Goal: Task Accomplishment & Management: Use online tool/utility

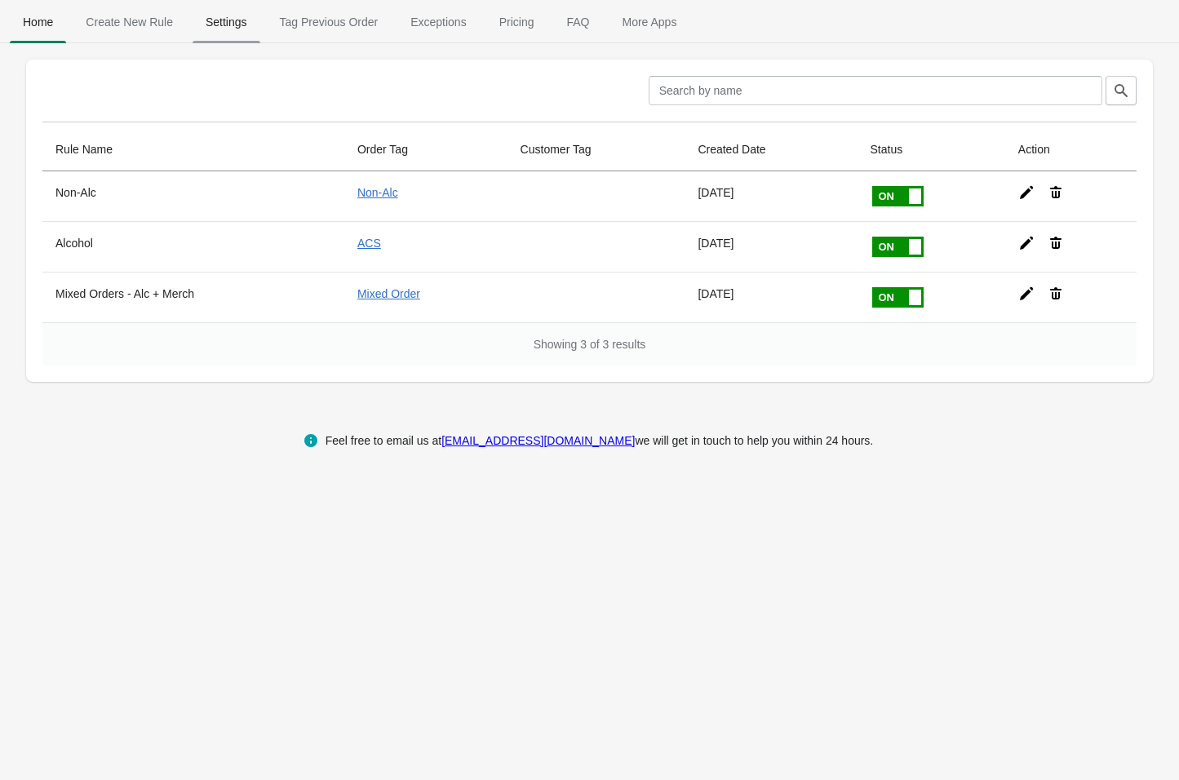
click at [236, 23] on span "Settings" at bounding box center [227, 21] width 68 height 29
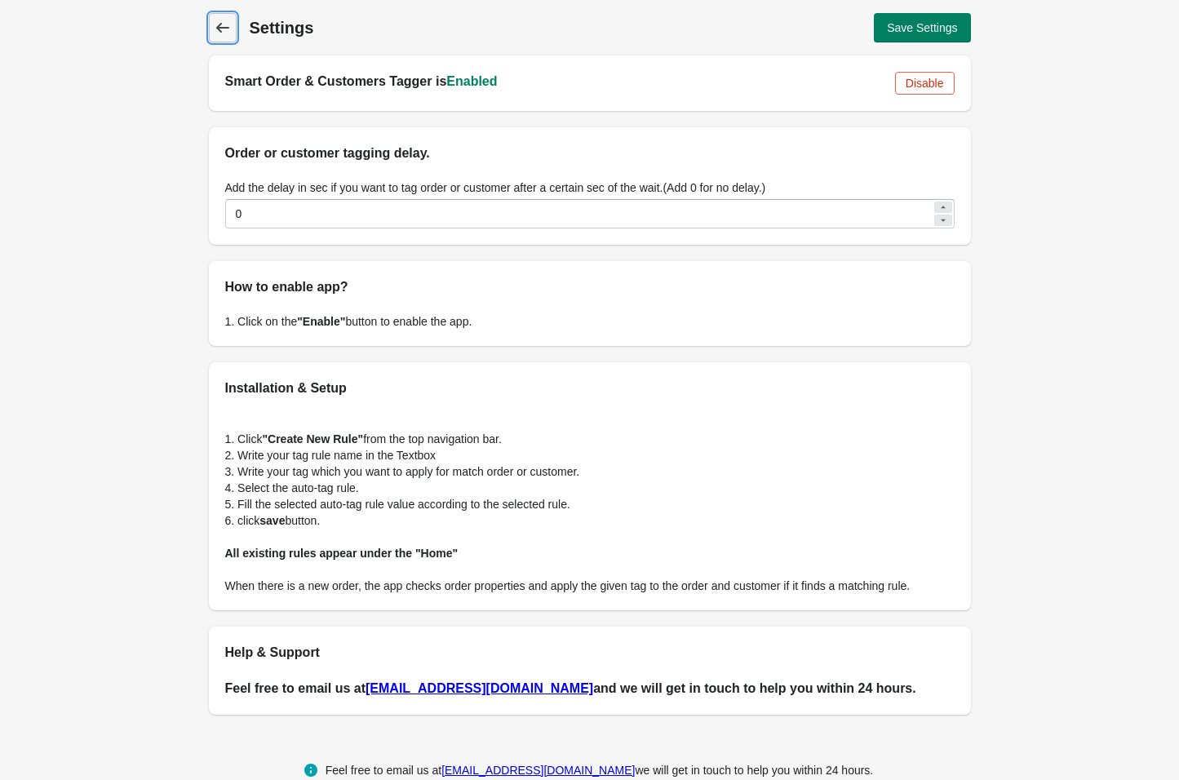
click at [223, 29] on icon at bounding box center [223, 28] width 16 height 16
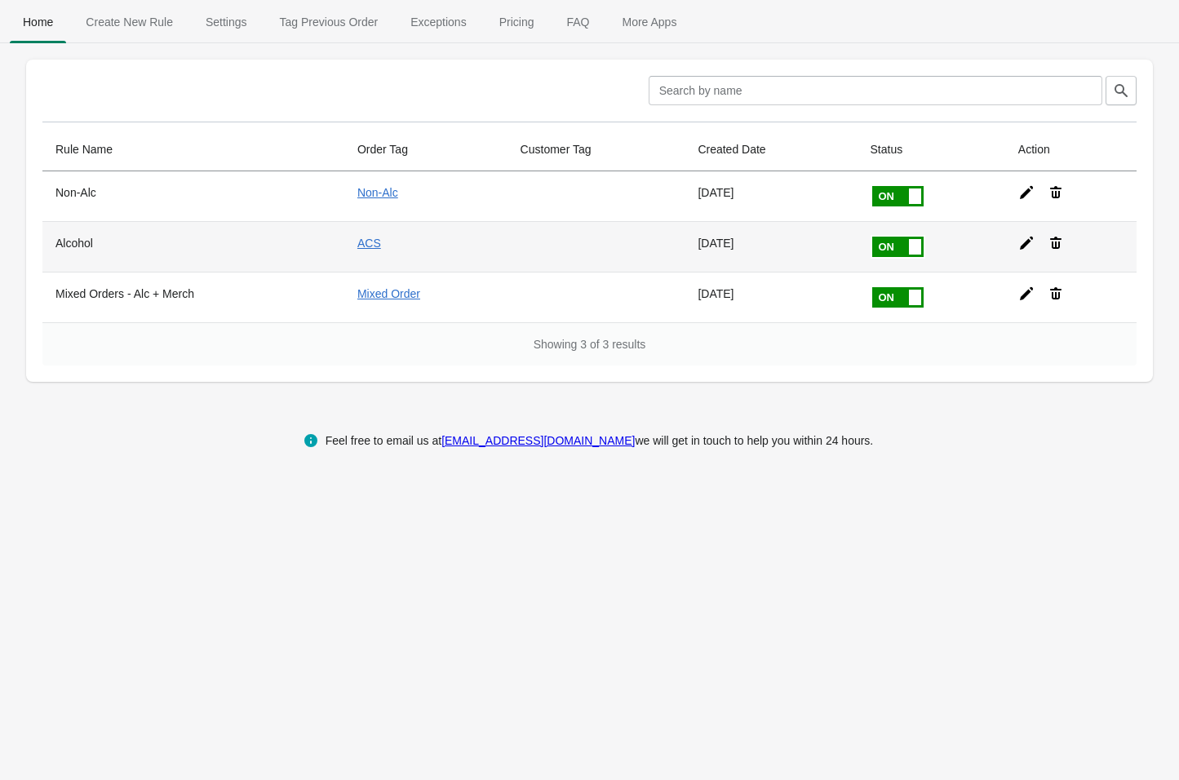
click at [1021, 245] on icon at bounding box center [1026, 243] width 16 height 16
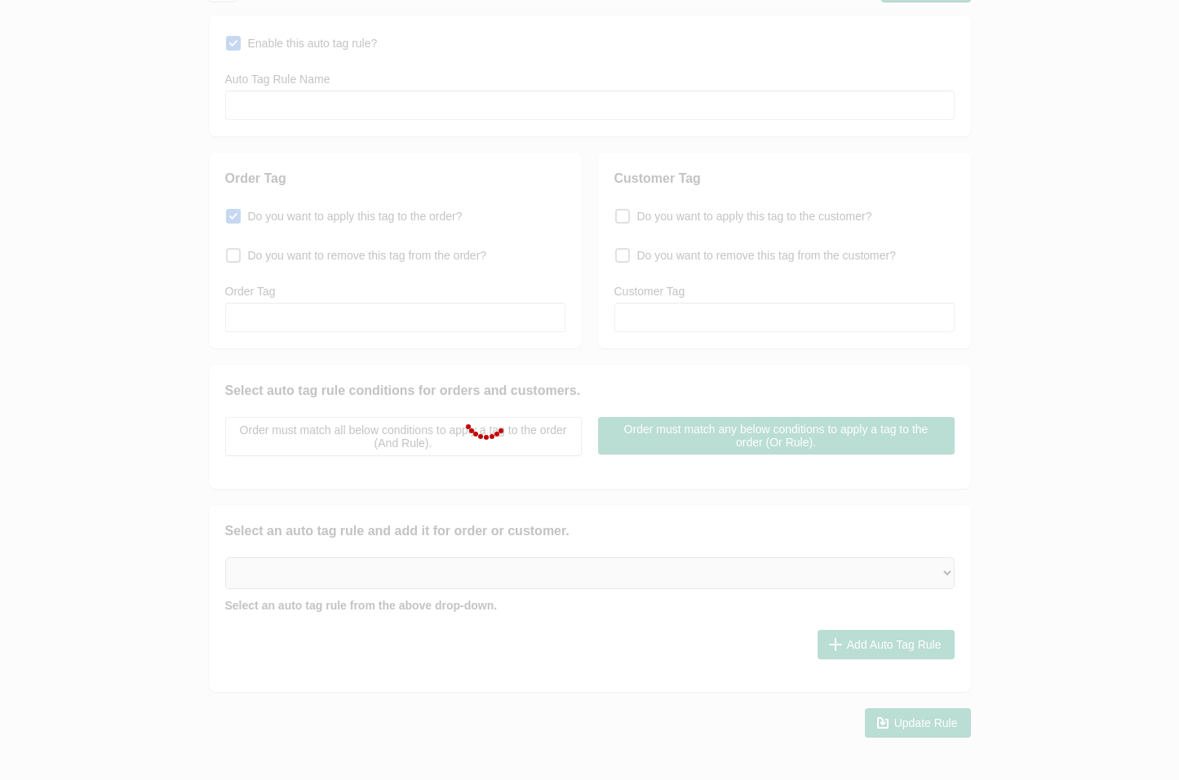
type input "Alcohol"
checkbox input "true"
type input "ACS"
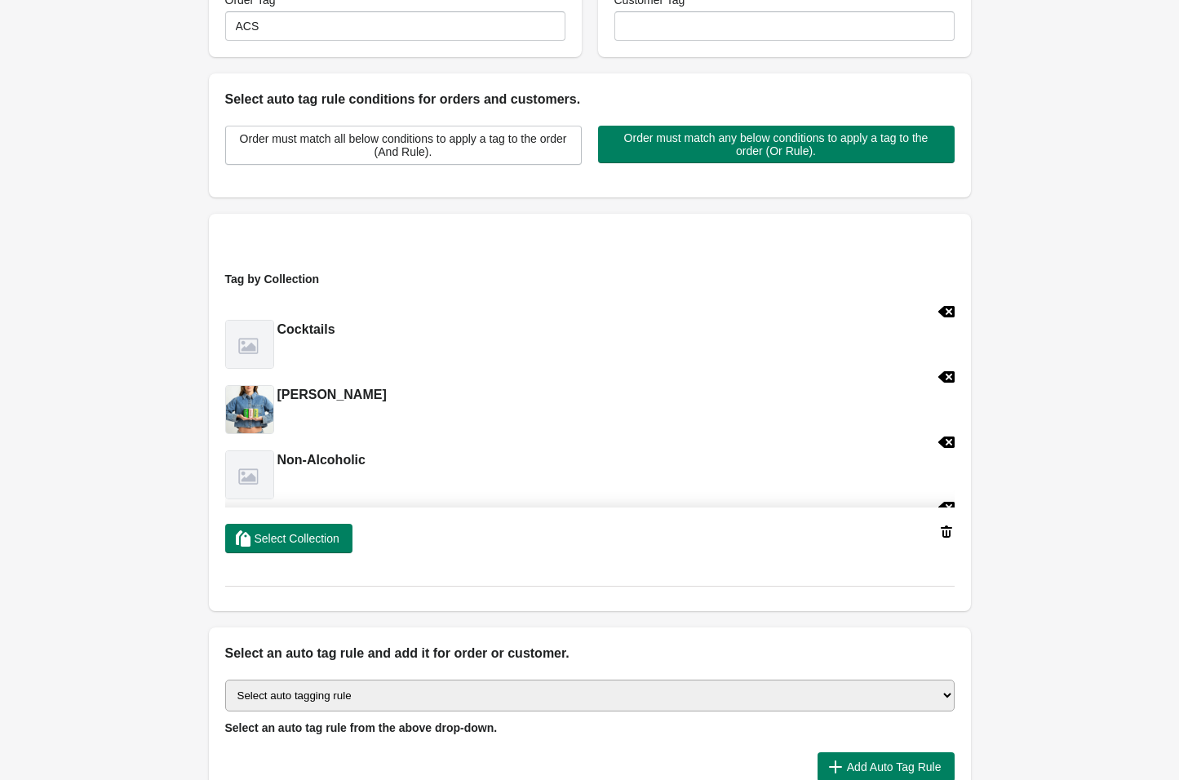
scroll to position [480, 0]
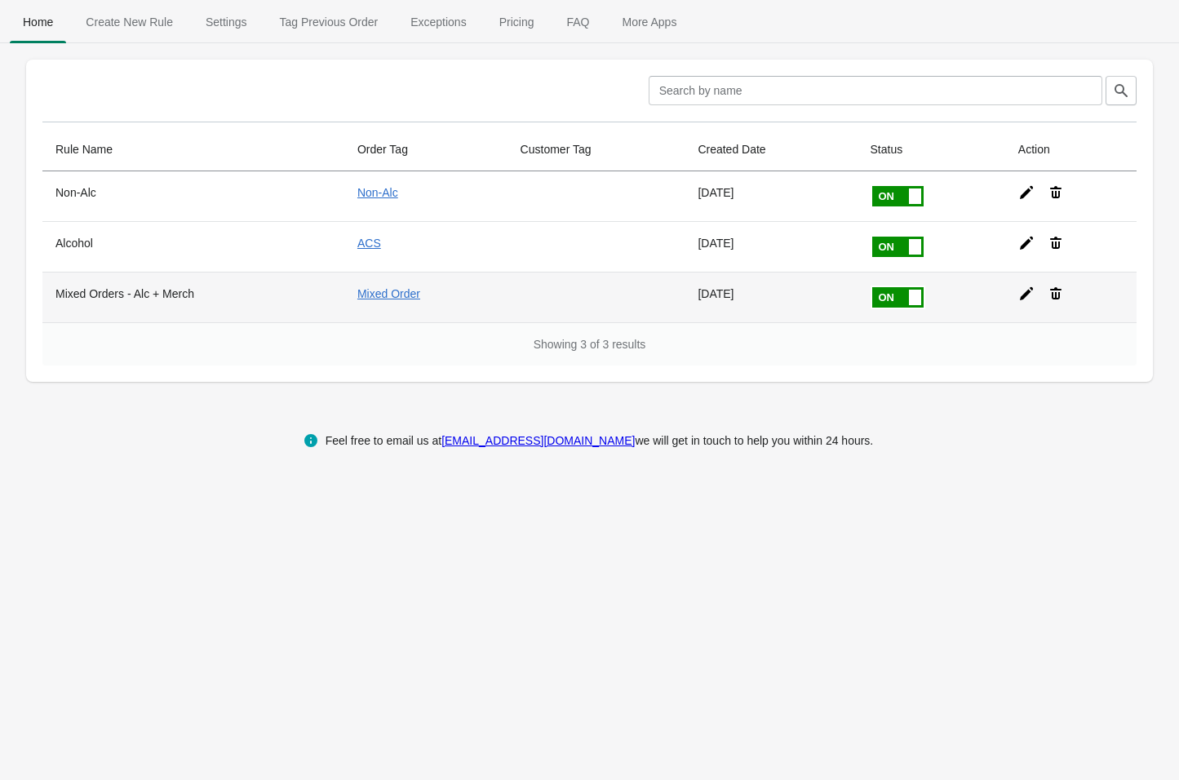
click at [1025, 295] on icon at bounding box center [1026, 293] width 13 height 13
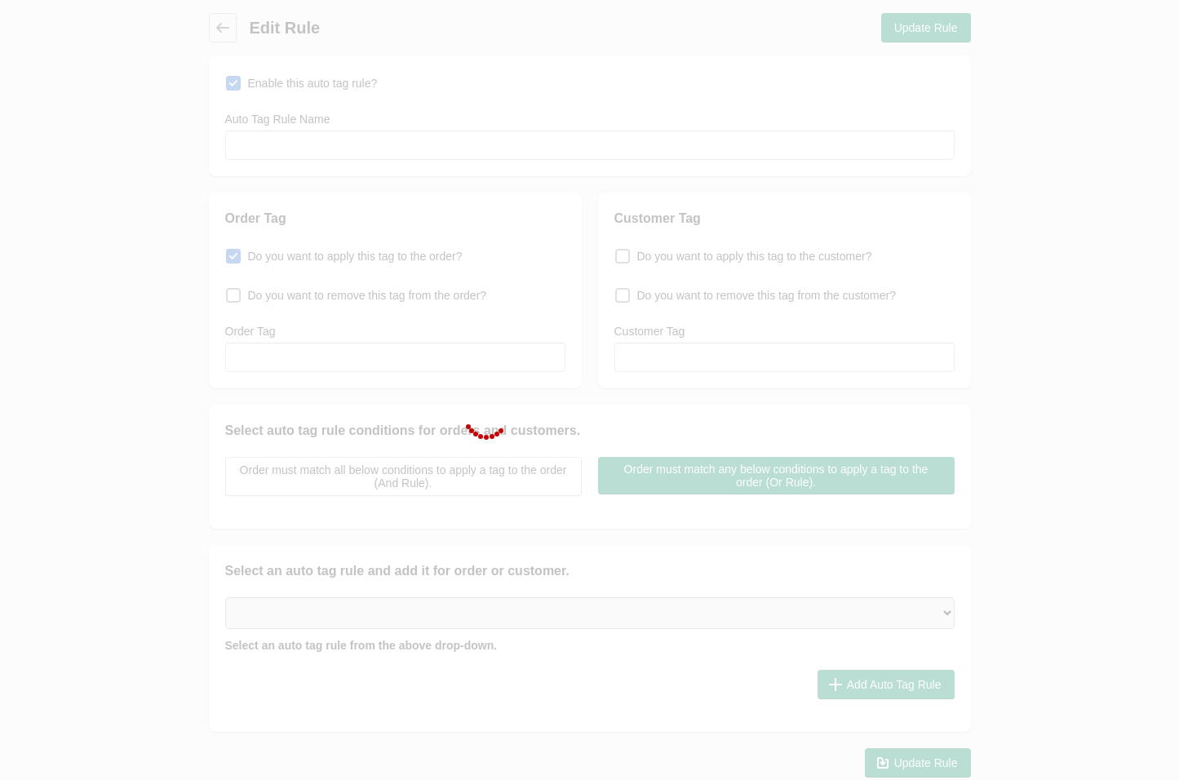
type input "Mixed Orders - Alc + Merch"
checkbox input "true"
type input "Mixed Order"
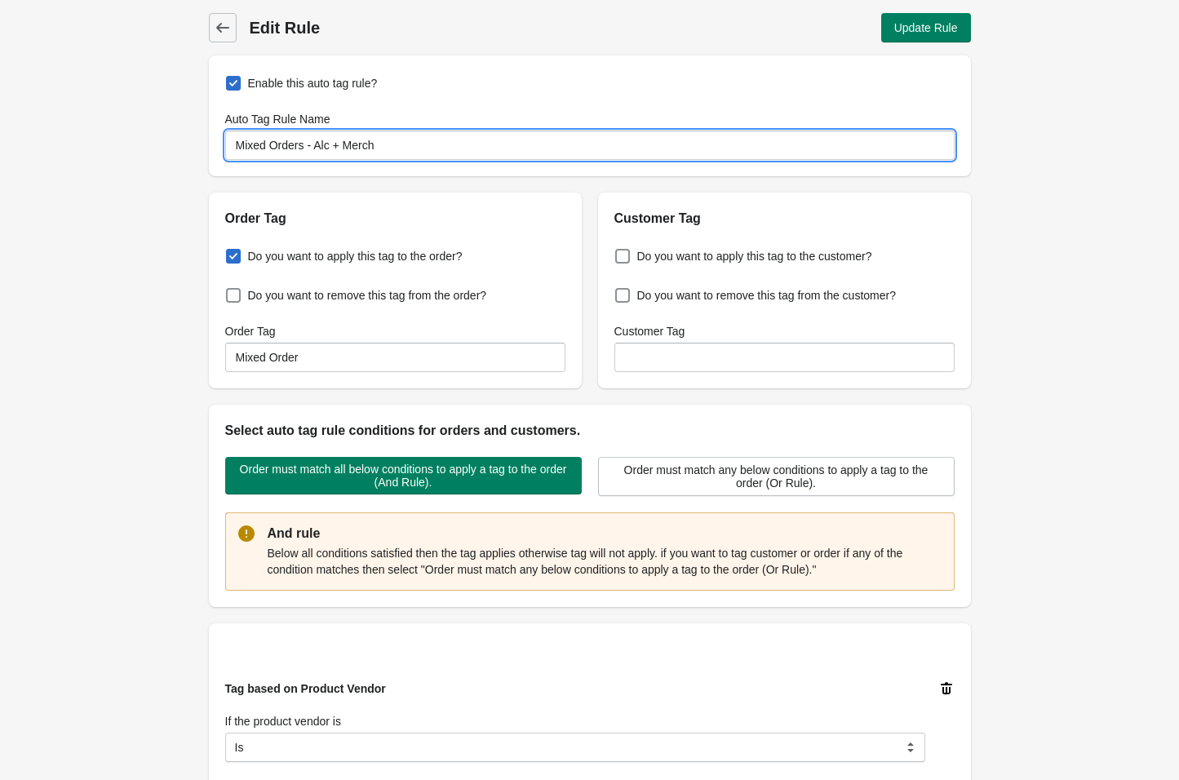
drag, startPoint x: 401, startPoint y: 151, endPoint x: 155, endPoint y: 149, distance: 245.5
click at [155, 149] on div "Back Edit Rule Update Rule Enable this auto tag rule? Auto Tag Rule Name Mixed …" at bounding box center [589, 684] width 1179 height 1368
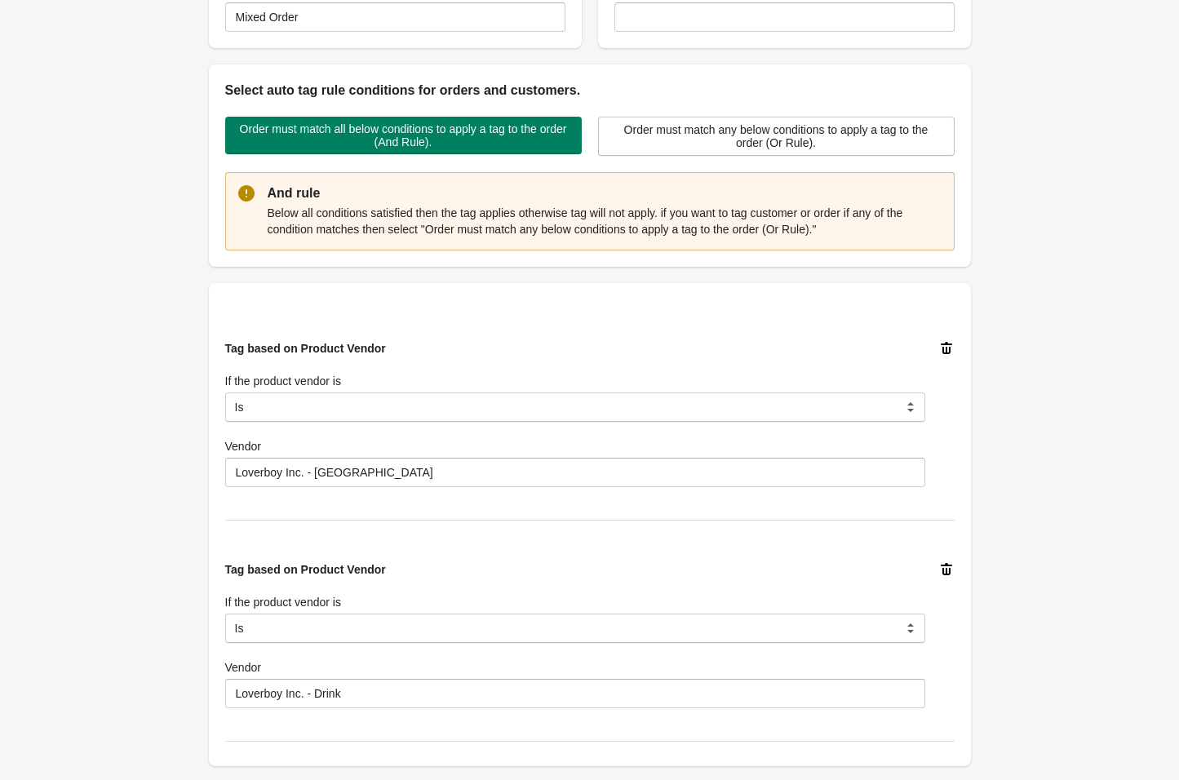
scroll to position [362, 0]
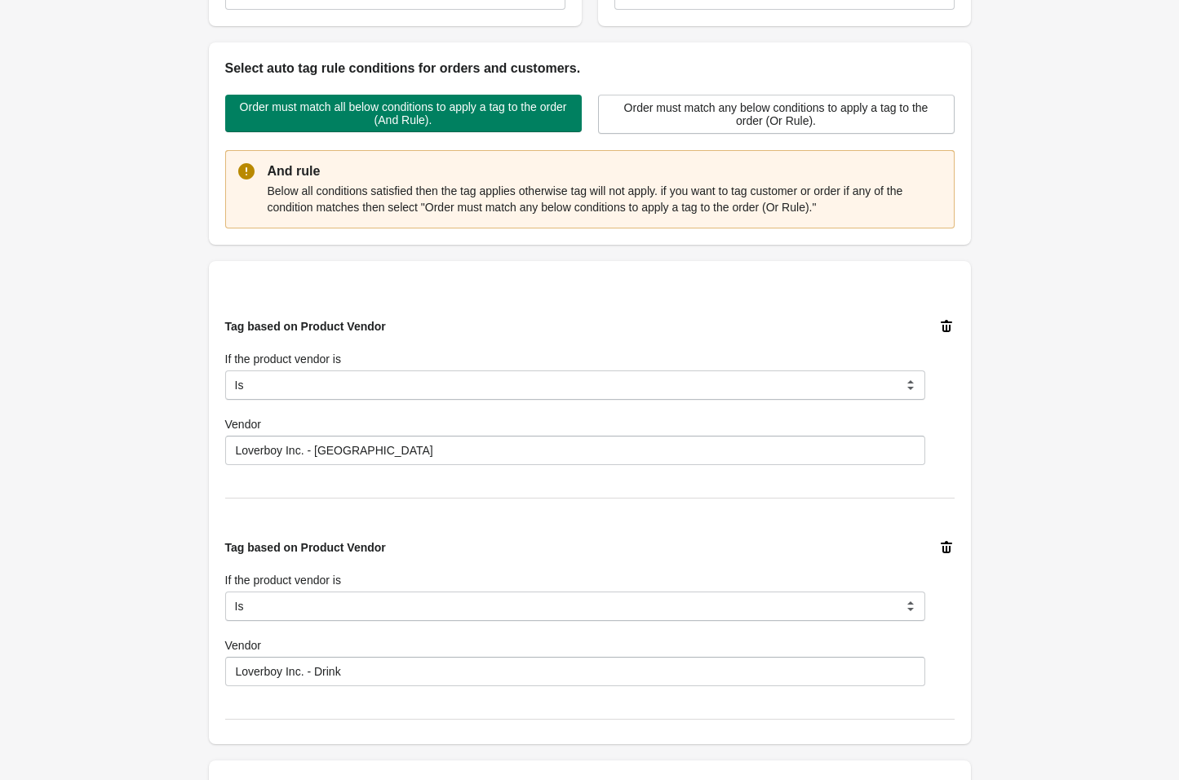
type input "Merch"
click at [945, 549] on icon at bounding box center [946, 547] width 16 height 16
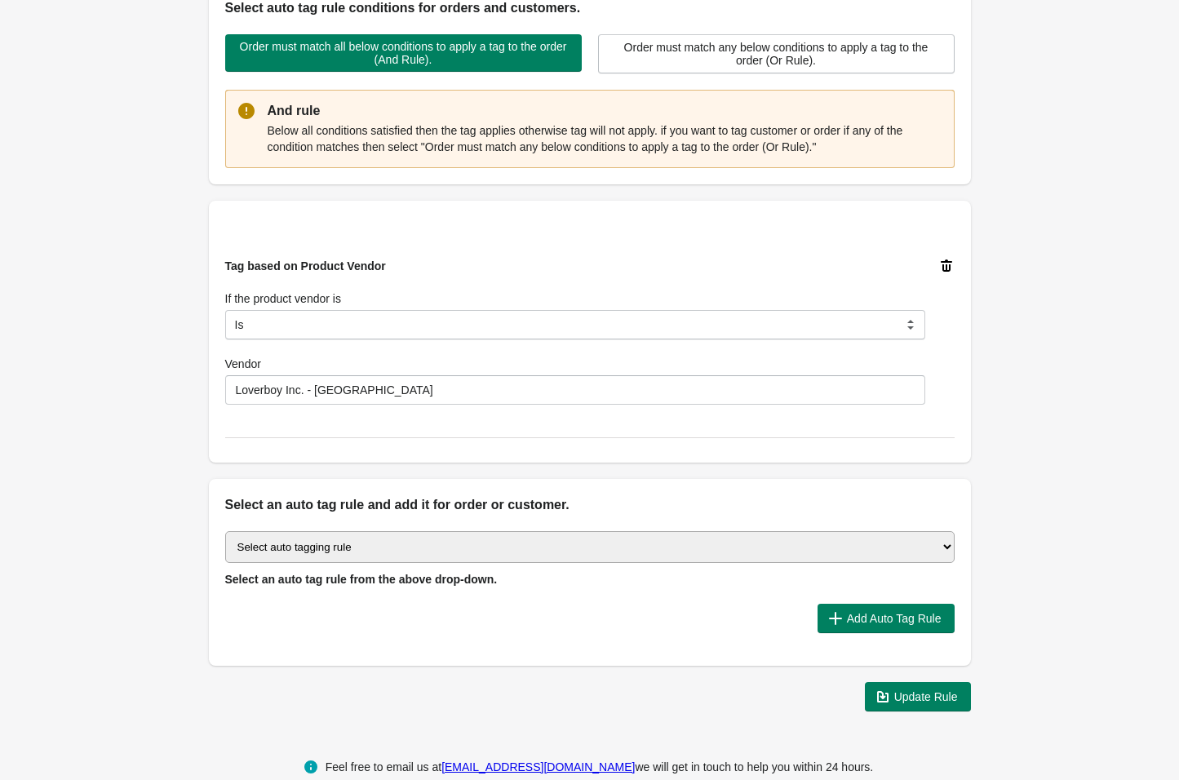
scroll to position [436, 0]
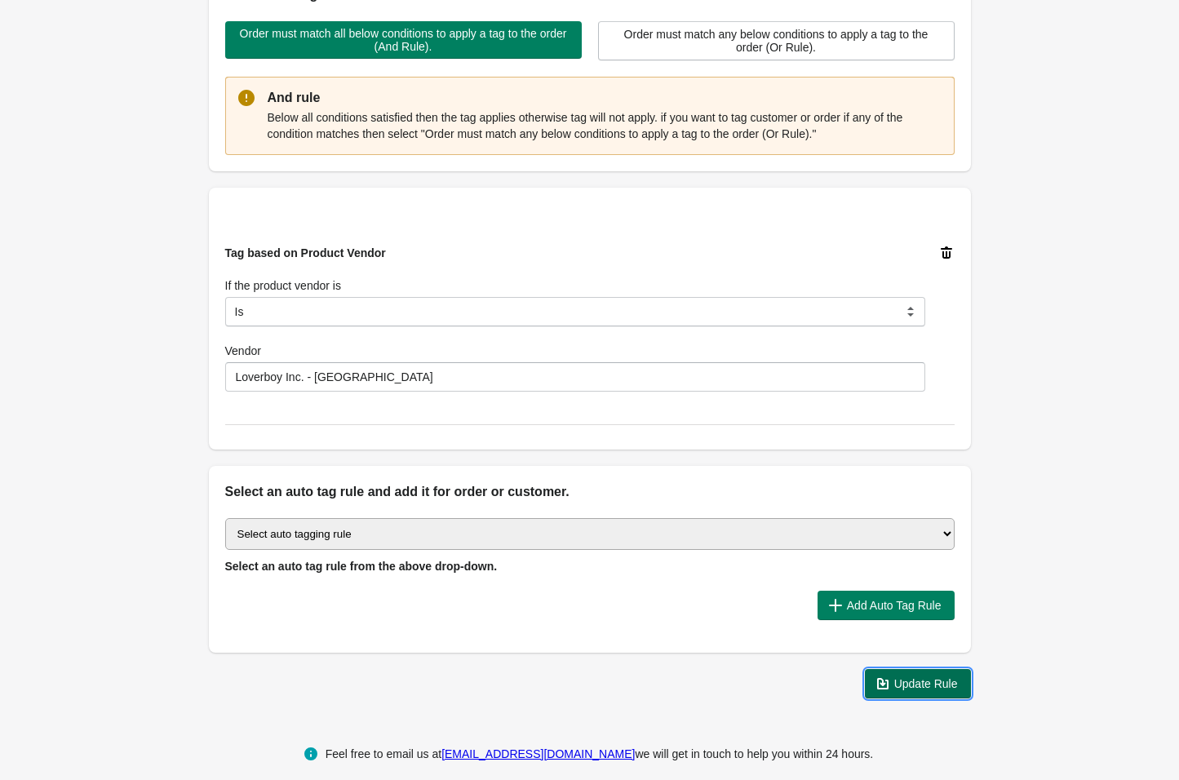
click at [944, 681] on span "Update Rule" at bounding box center [926, 683] width 64 height 13
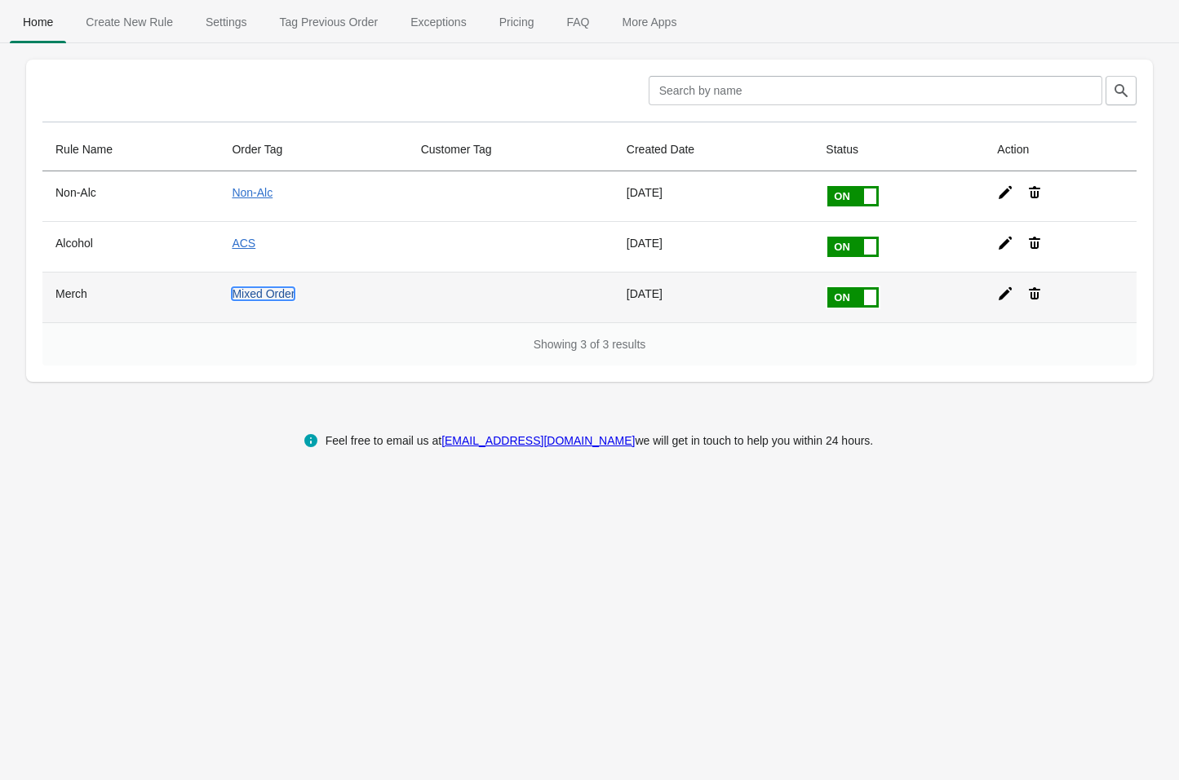
click at [269, 290] on link "Mixed Order" at bounding box center [263, 293] width 63 height 13
click at [1000, 296] on icon at bounding box center [1005, 293] width 16 height 16
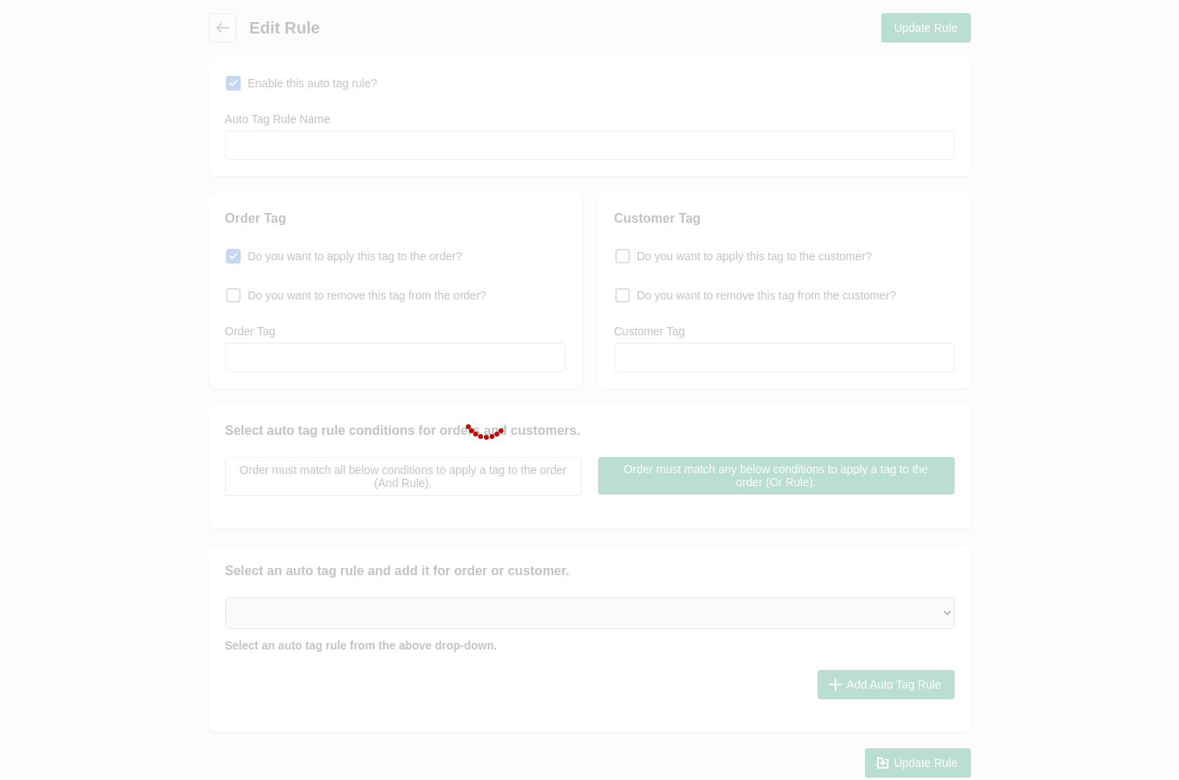
type input "Merch"
checkbox input "true"
type input "Mixed Order"
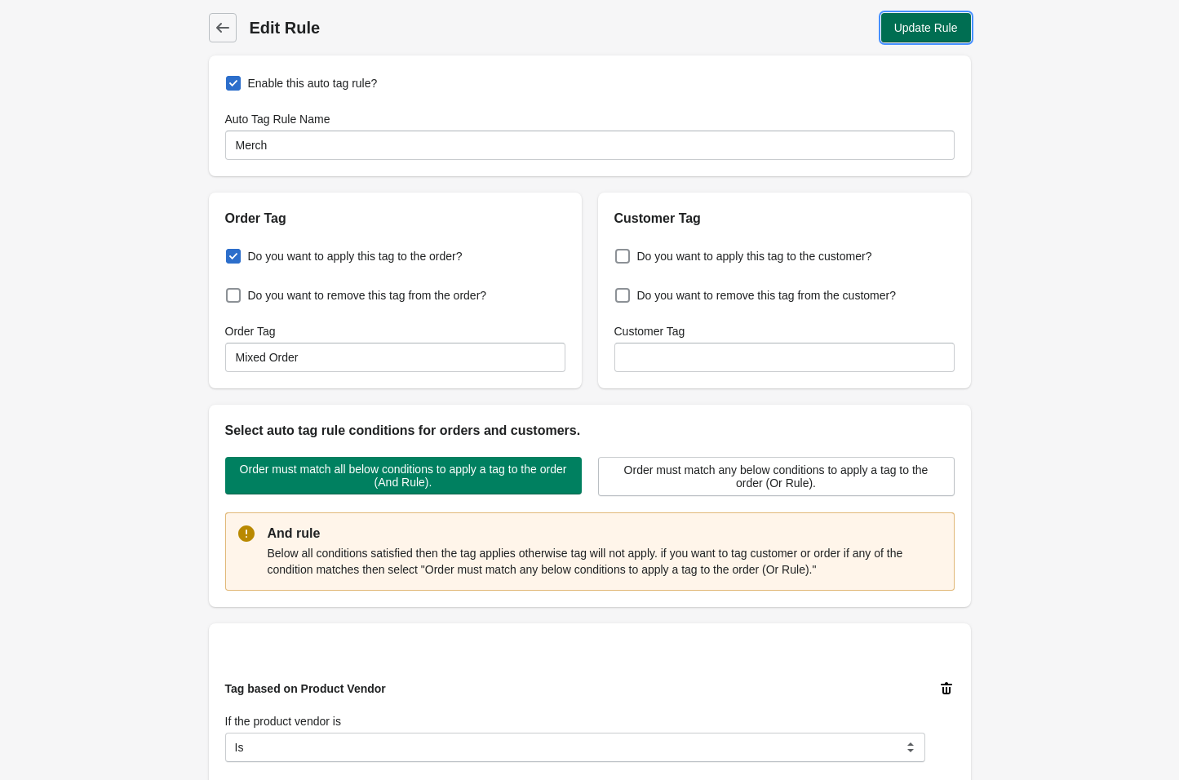
click at [909, 26] on span "Update Rule" at bounding box center [926, 27] width 64 height 13
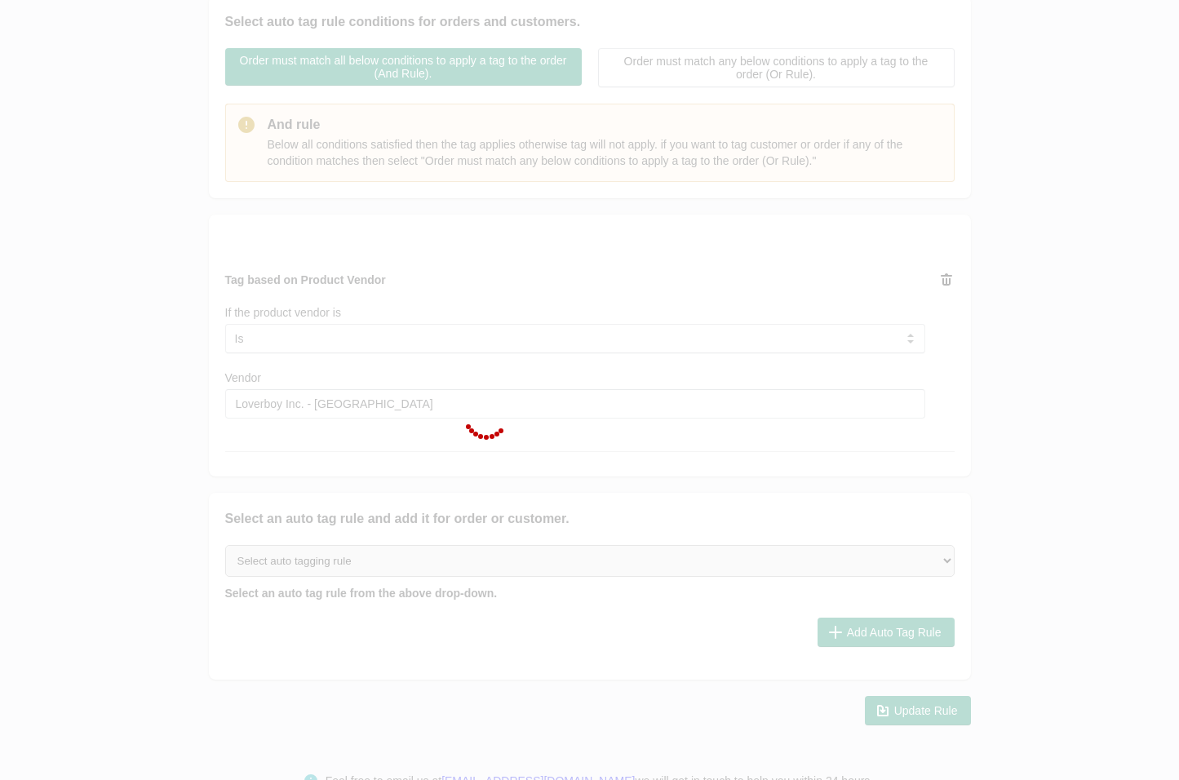
scroll to position [449, 0]
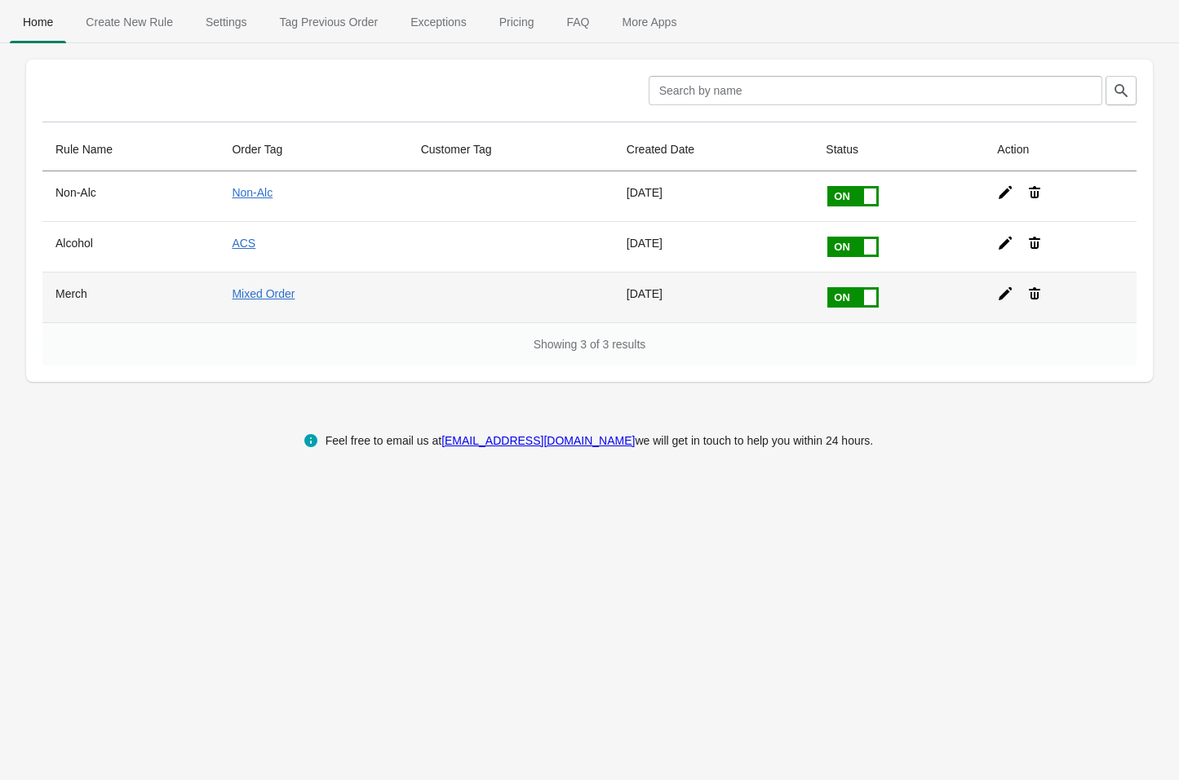
click at [860, 287] on span at bounding box center [878, 287] width 103 height 0
click at [0, 0] on input "checkbox" at bounding box center [0, 0] width 0 height 0
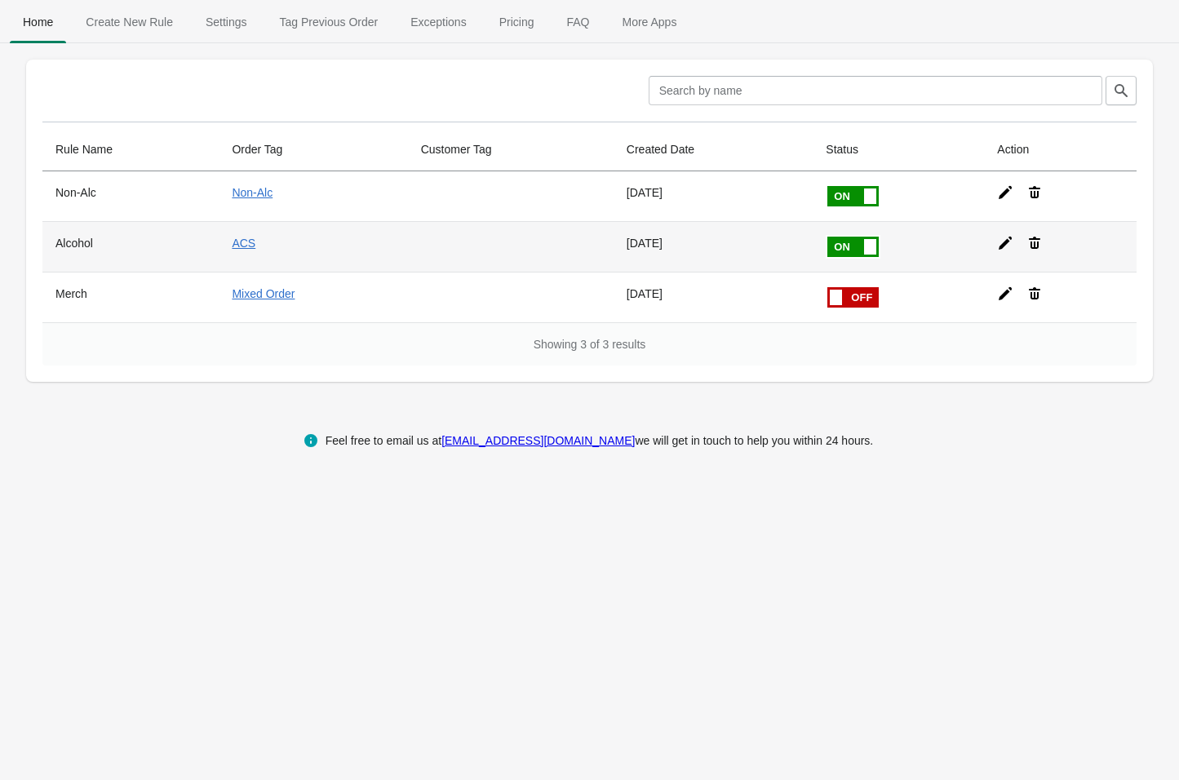
click at [857, 237] on span at bounding box center [878, 237] width 103 height 0
click at [0, 0] on input "checkbox" at bounding box center [0, 0] width 0 height 0
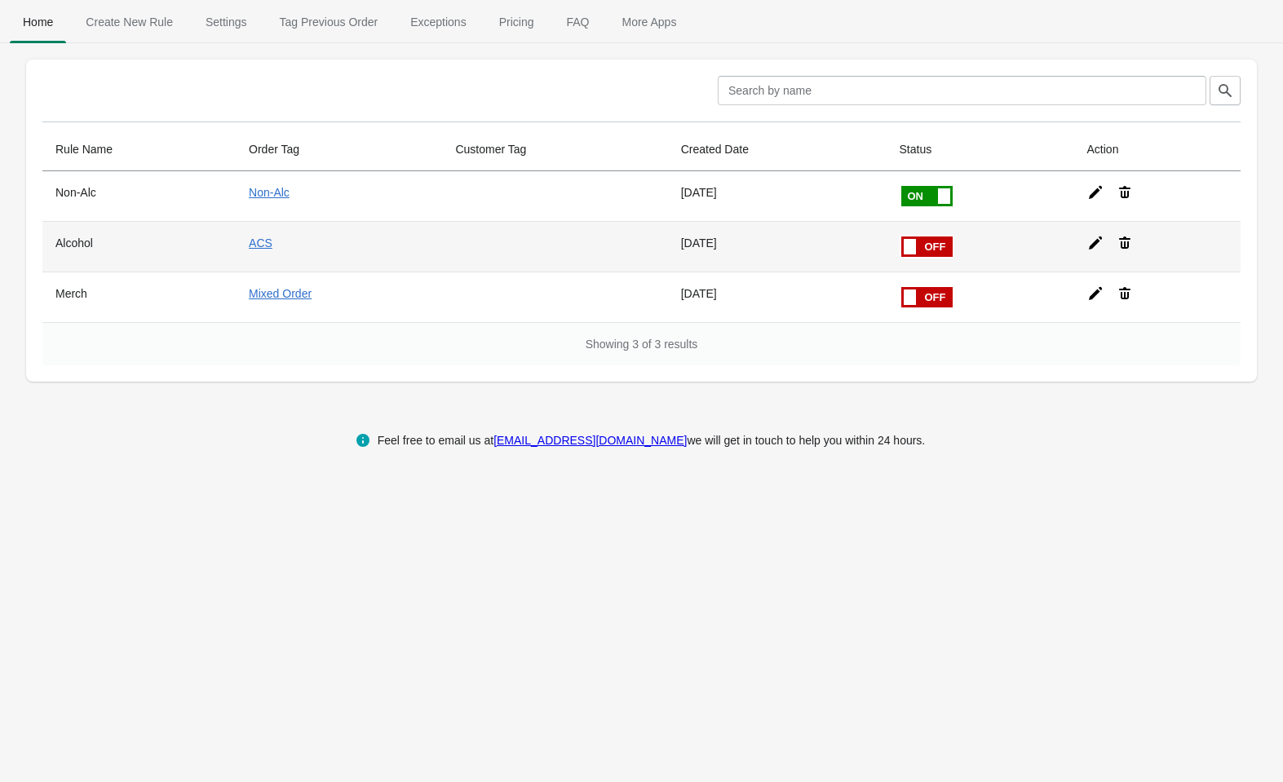
click at [942, 237] on span at bounding box center [901, 237] width 103 height 0
click at [0, 0] on input "checkbox" at bounding box center [0, 0] width 0 height 0
